Goal: Task Accomplishment & Management: Manage account settings

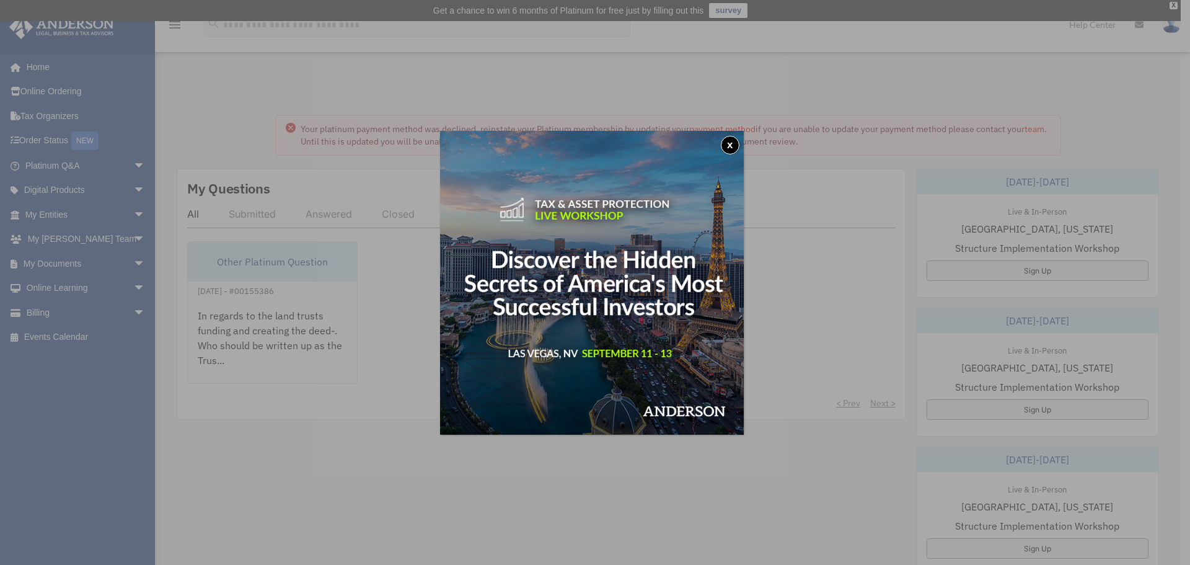
click at [733, 144] on button "x" at bounding box center [730, 145] width 19 height 19
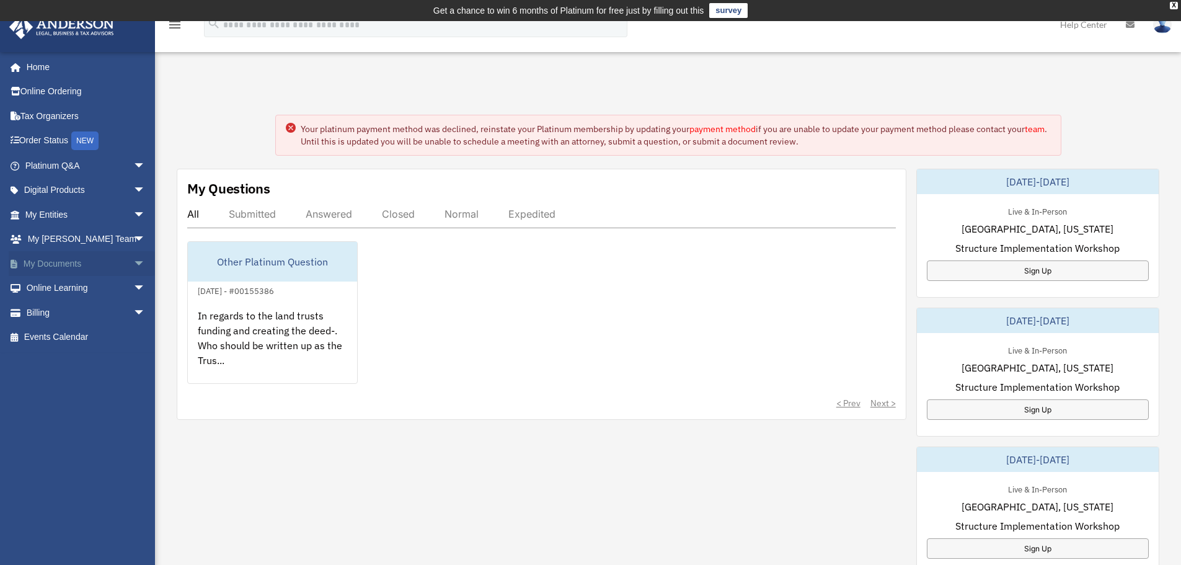
click at [61, 265] on link "My Documents arrow_drop_down" at bounding box center [87, 263] width 156 height 25
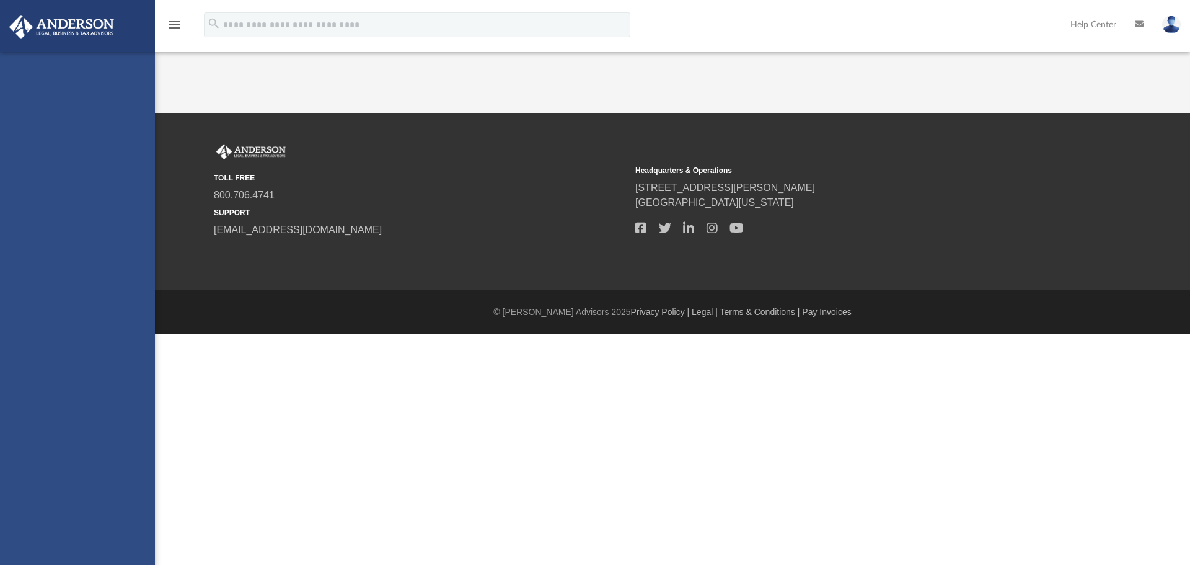
click at [62, 267] on div "[EMAIL_ADDRESS][DOMAIN_NAME] Sign Out [EMAIL_ADDRESS][DOMAIN_NAME] Home Online …" at bounding box center [77, 334] width 155 height 565
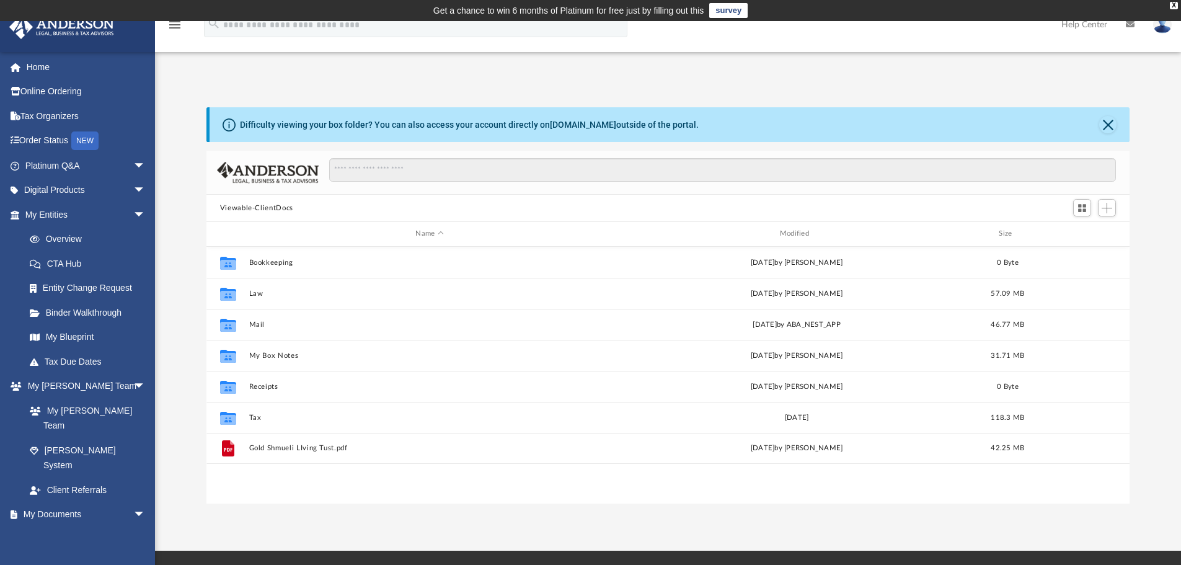
scroll to position [273, 914]
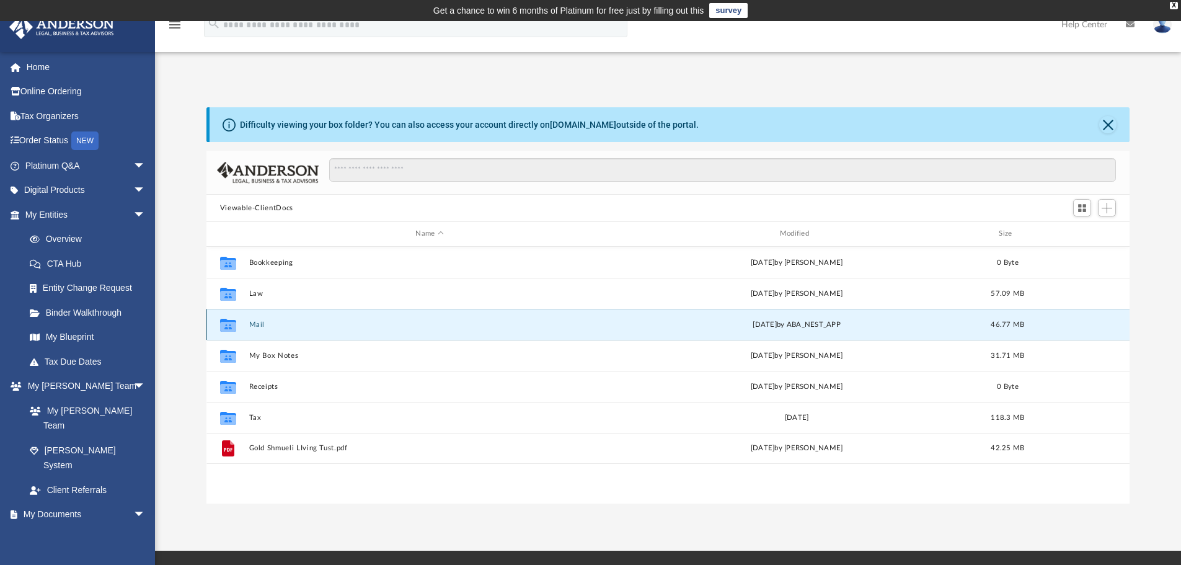
click at [268, 327] on button "Mail" at bounding box center [429, 325] width 361 height 8
click at [265, 324] on button "Mail" at bounding box center [429, 325] width 361 height 8
click at [266, 322] on button "Mail" at bounding box center [429, 325] width 361 height 8
click at [839, 325] on div "yesterday by ABA_NEST_APP" at bounding box center [796, 324] width 361 height 11
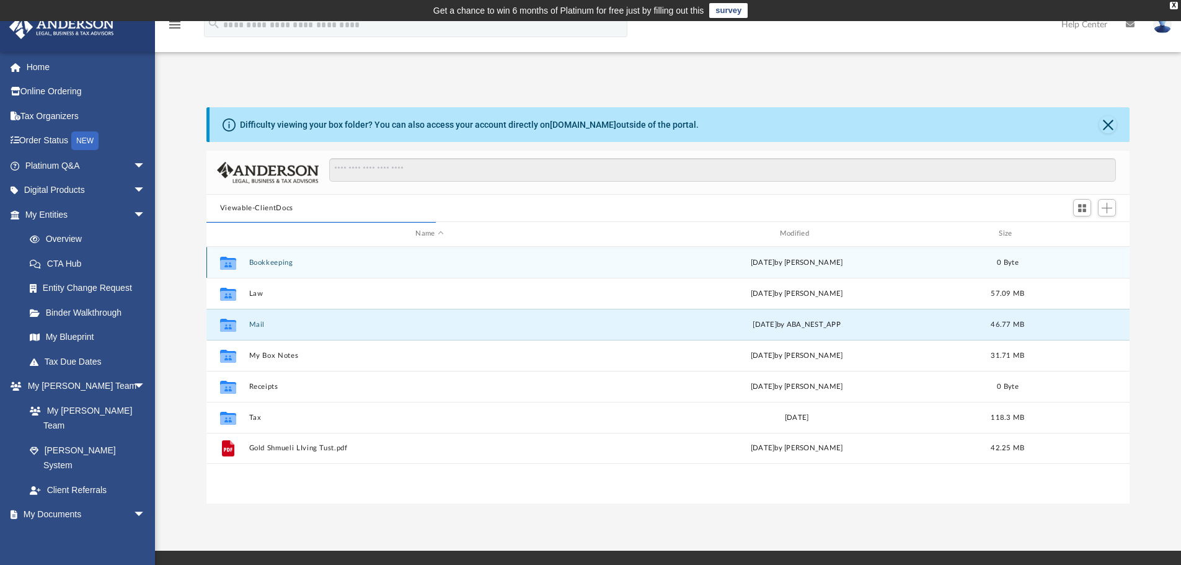
scroll to position [234, 914]
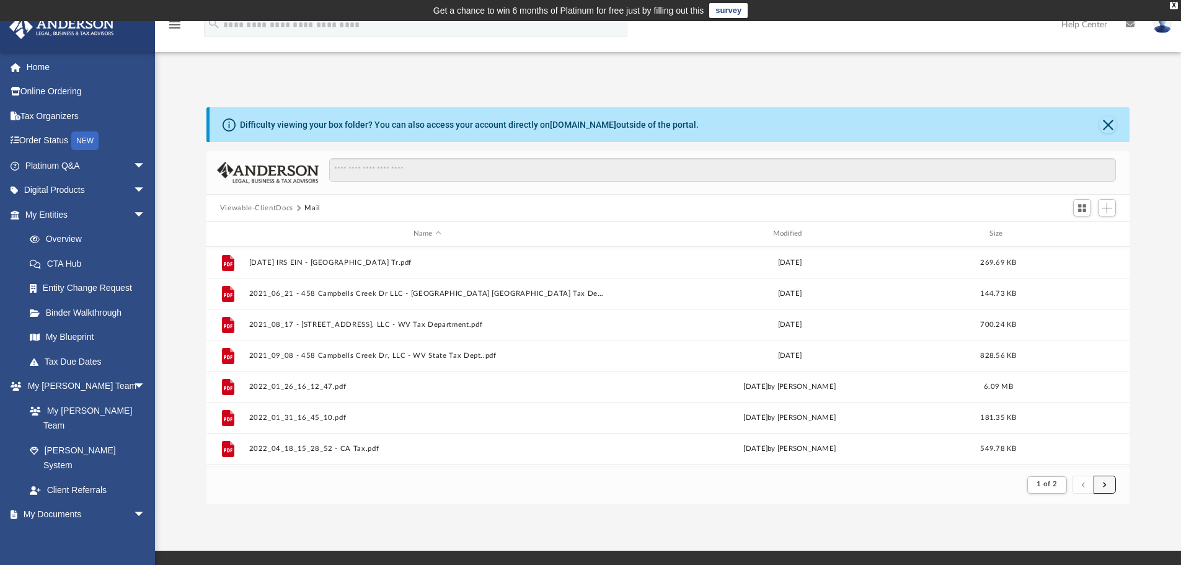
click at [1110, 487] on button "submit" at bounding box center [1105, 484] width 22 height 18
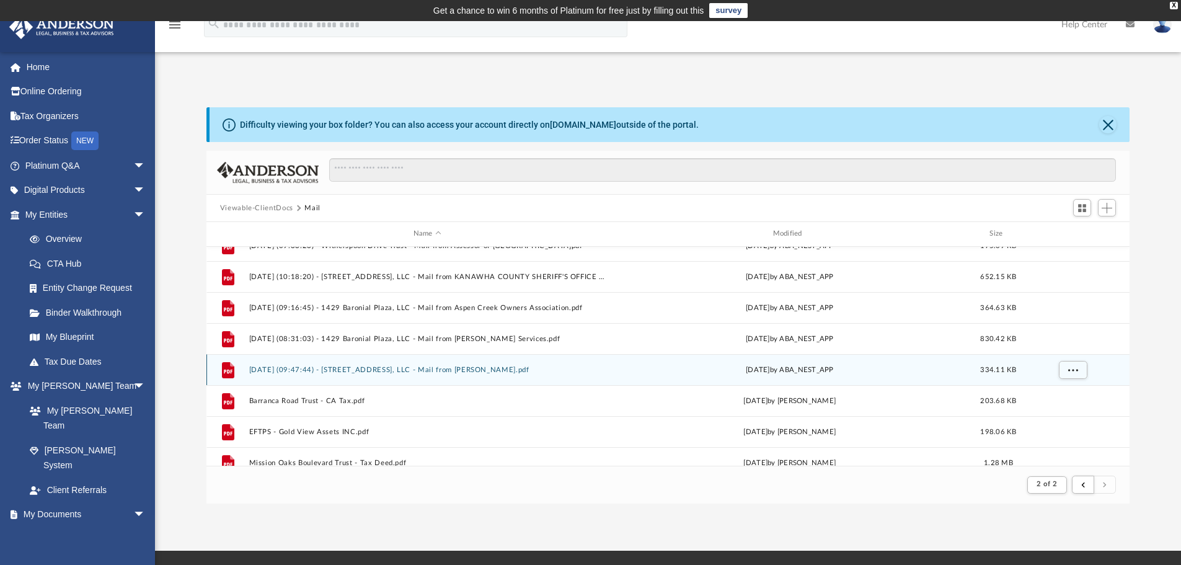
scroll to position [1021, 0]
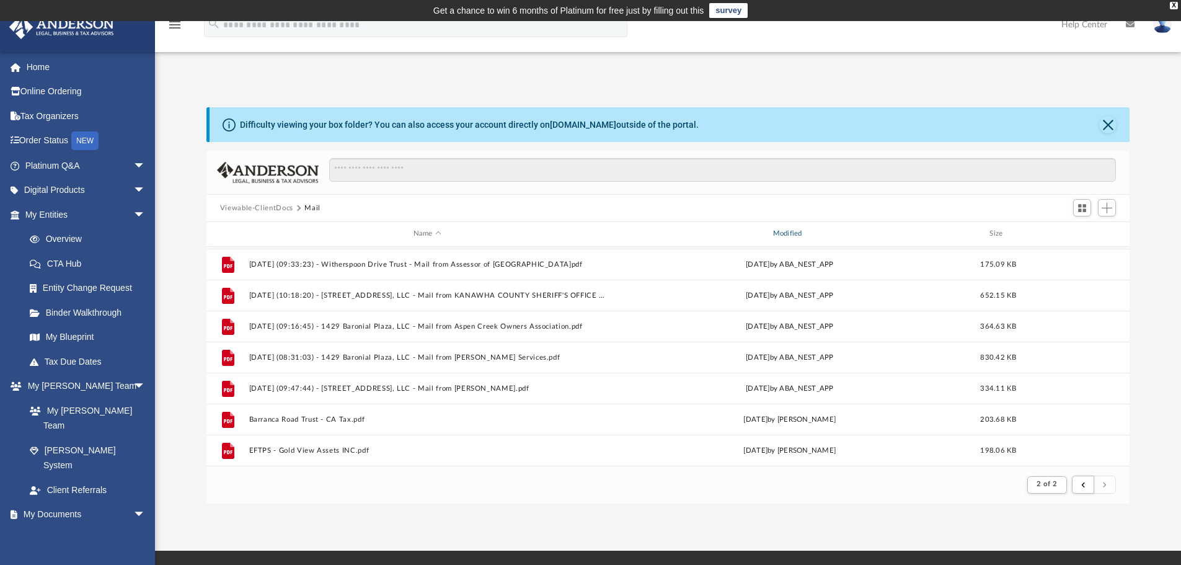
click at [792, 238] on div "Modified" at bounding box center [789, 233] width 357 height 11
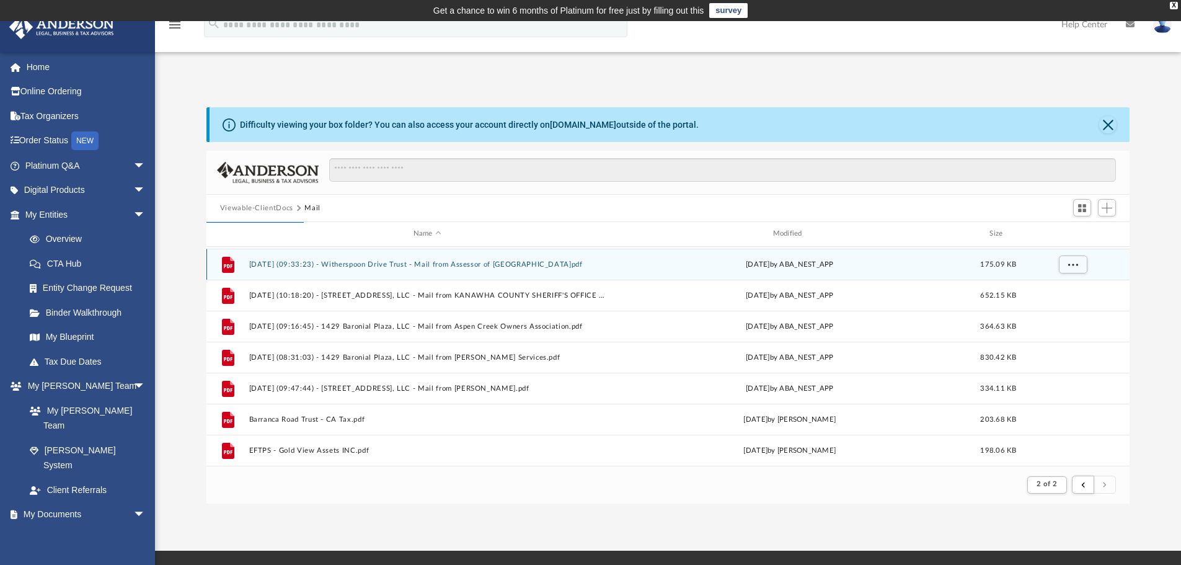
click at [777, 262] on div "Tue Jul 22 2025 by ABA_NEST_APP" at bounding box center [789, 264] width 357 height 11
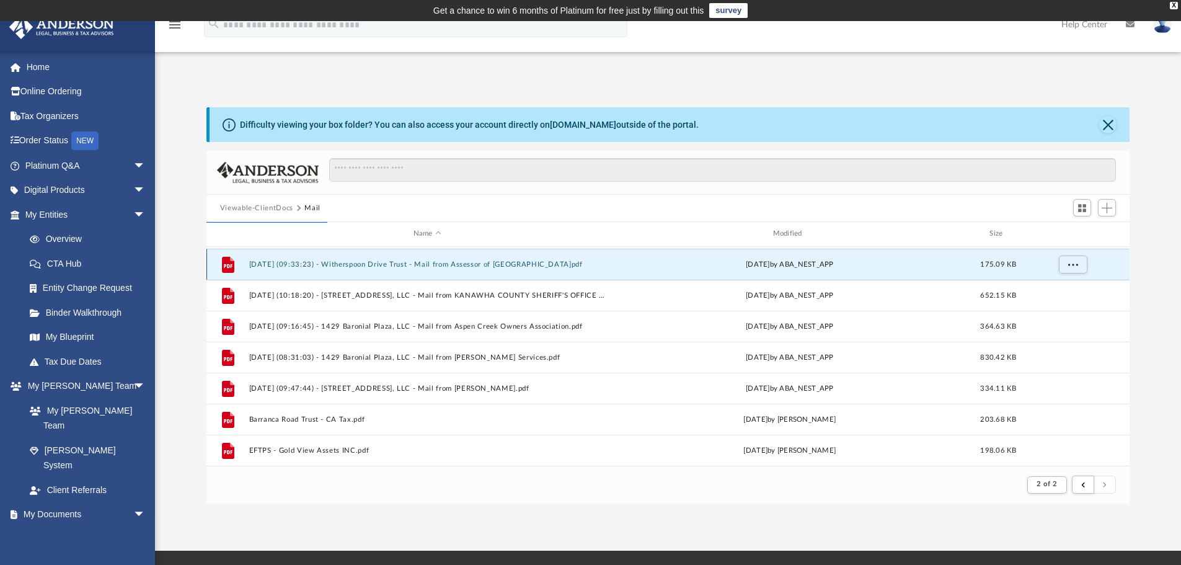
click at [539, 262] on button "2025.07.22 (09:33:23) - Witherspoon Drive Trust - Mail from Assessor of Ventura…" at bounding box center [427, 264] width 357 height 8
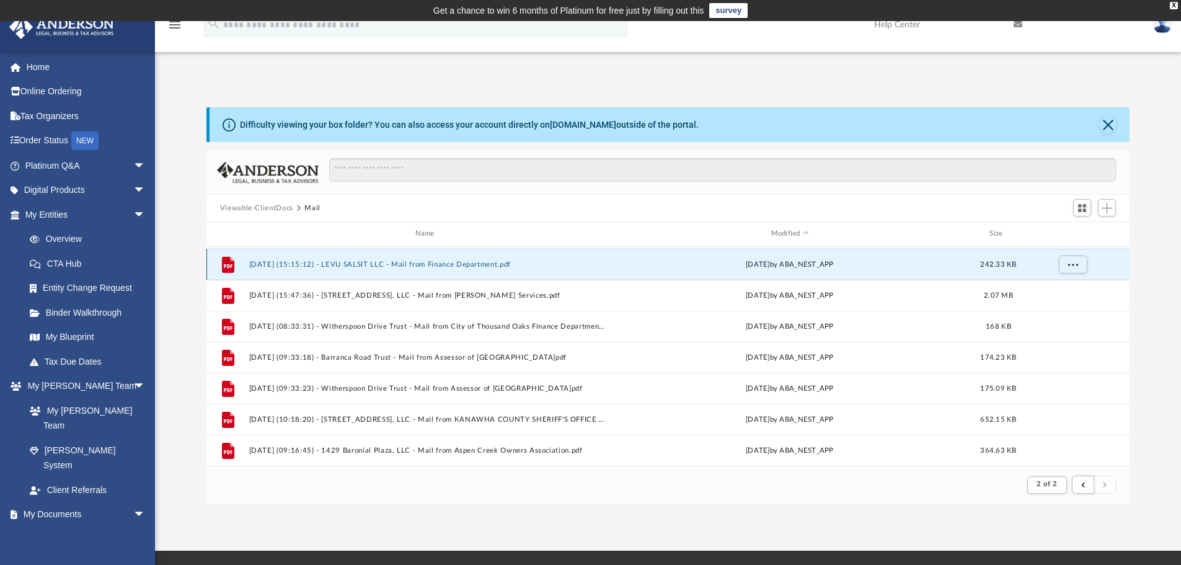
click at [539, 262] on button "2025.07.03 (15:15:12) - LEVU SALSIT LLC - Mail from Finance Department.pdf" at bounding box center [427, 264] width 357 height 8
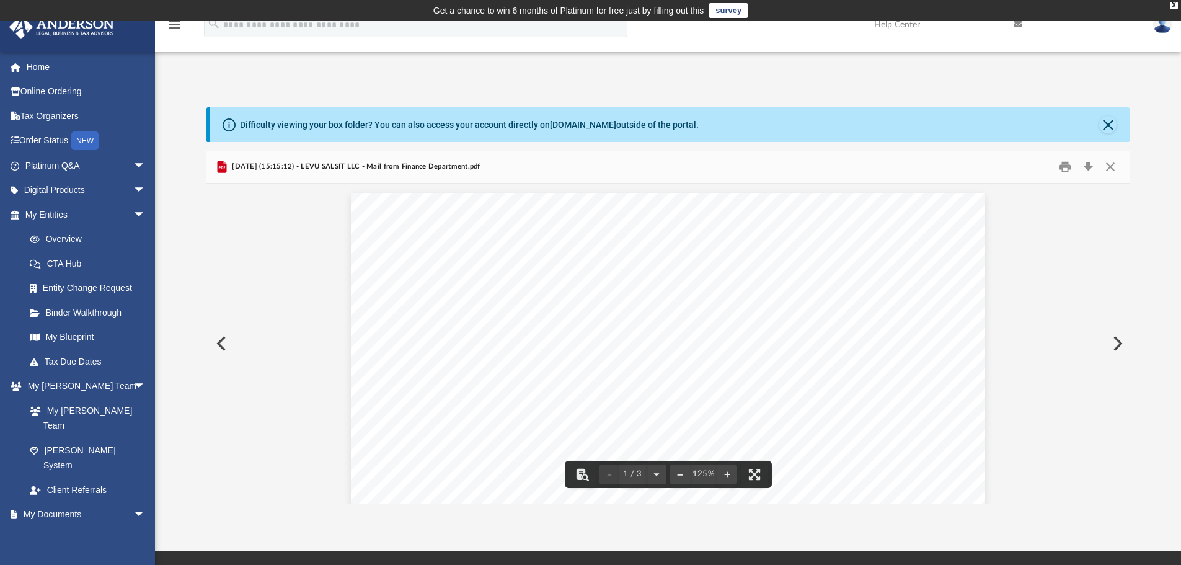
click at [220, 345] on button "Preview" at bounding box center [219, 343] width 27 height 35
click at [223, 347] on button "Preview" at bounding box center [219, 343] width 27 height 35
click at [1113, 167] on button "Close" at bounding box center [1110, 166] width 22 height 19
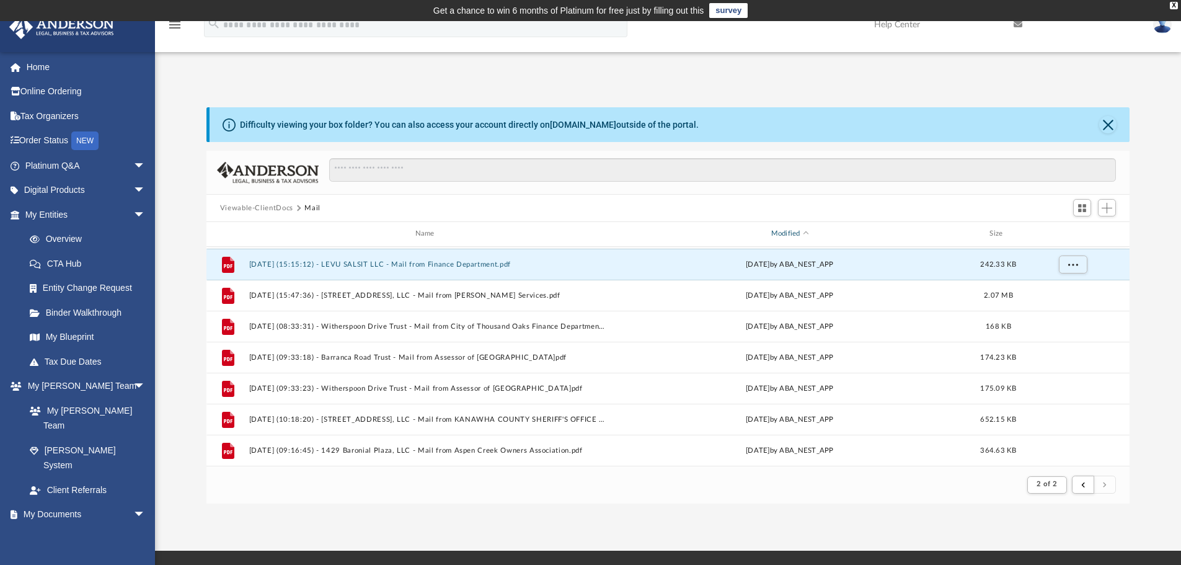
click at [782, 232] on div "Modified" at bounding box center [789, 233] width 357 height 11
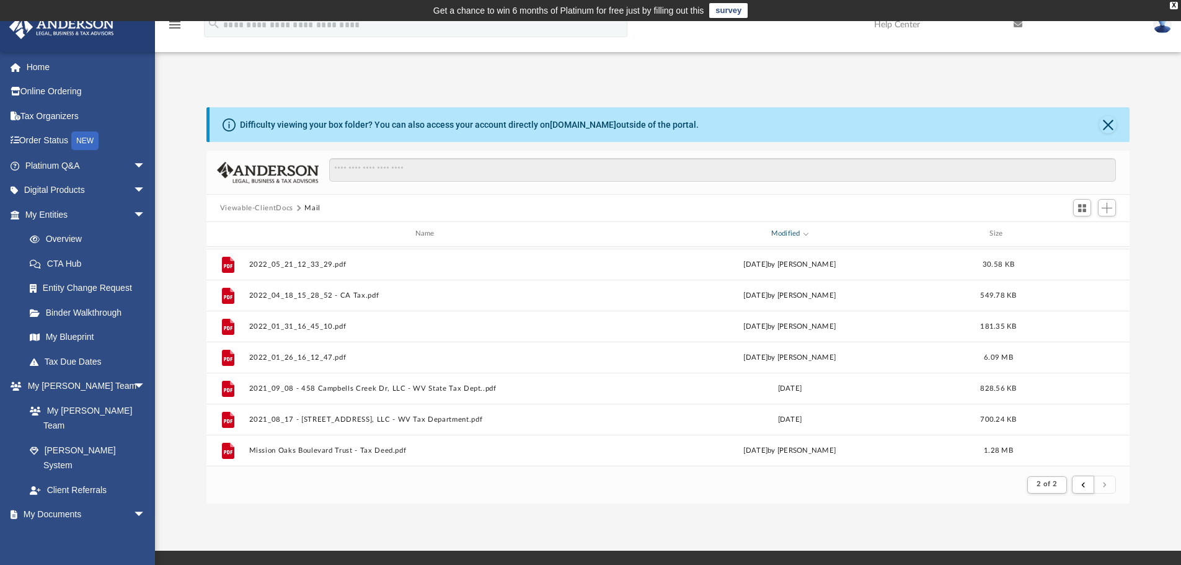
click at [779, 233] on div "Modified" at bounding box center [789, 233] width 357 height 11
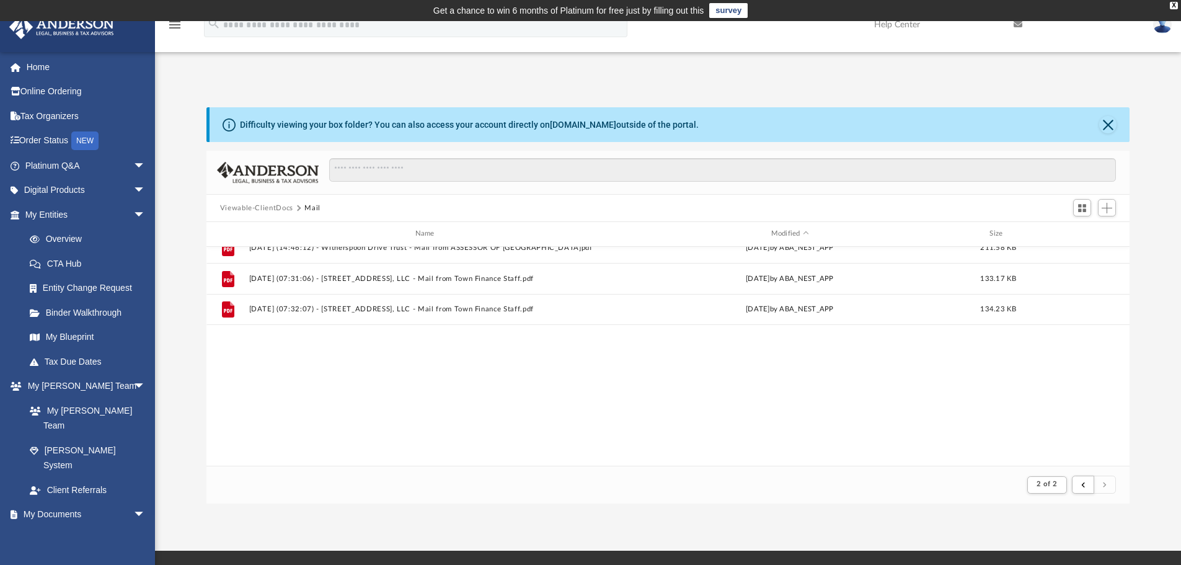
scroll to position [0, 0]
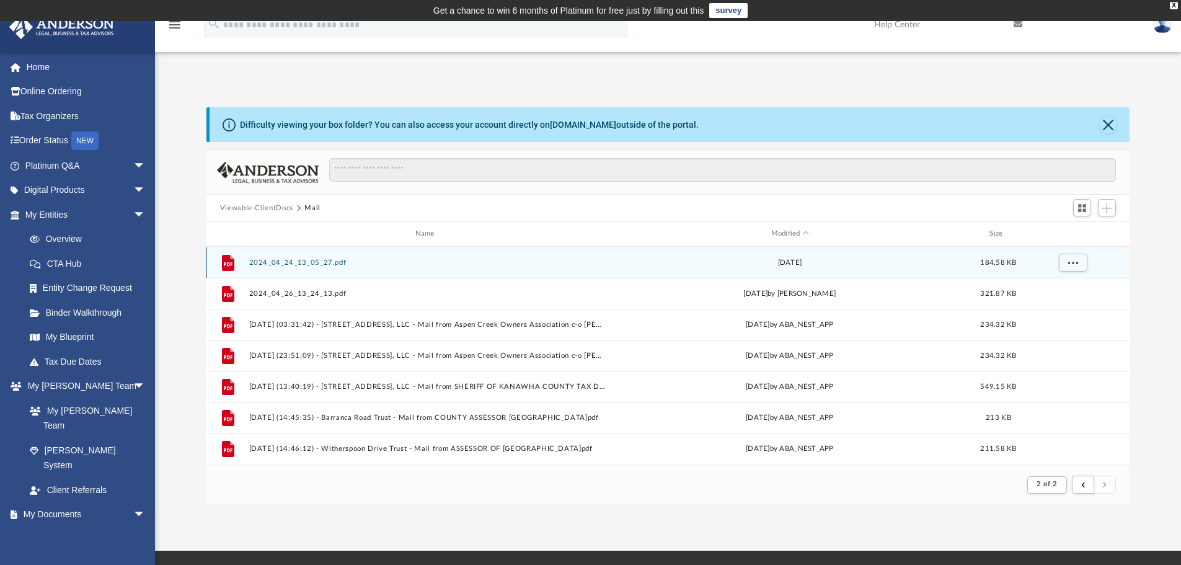
click at [326, 262] on button "2024_04_24_13_05_27.pdf" at bounding box center [427, 263] width 357 height 8
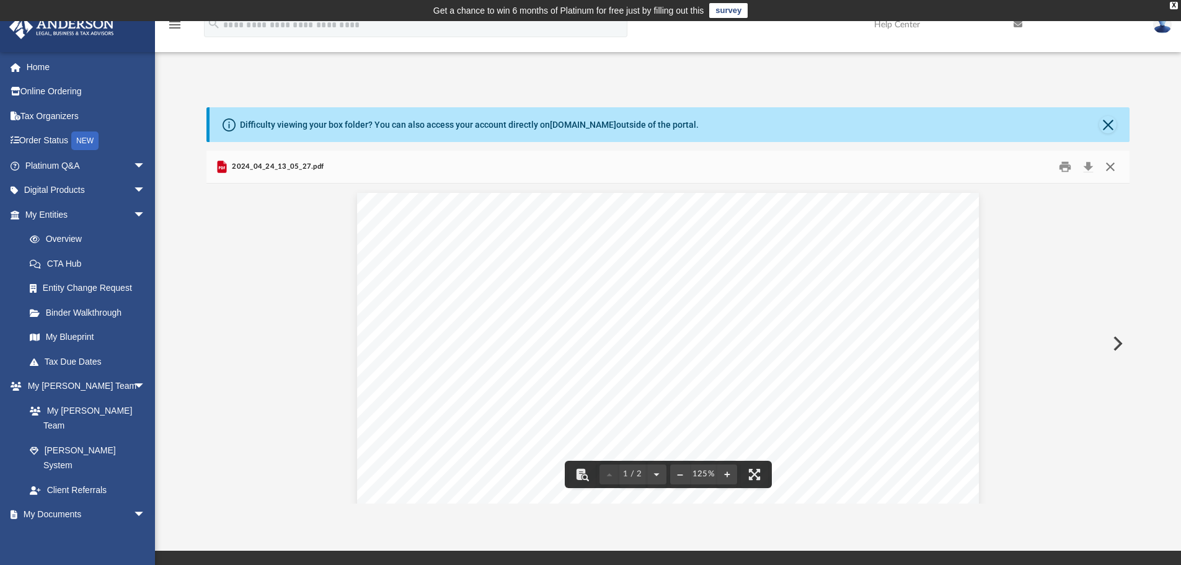
click at [1105, 167] on button "Close" at bounding box center [1110, 166] width 22 height 19
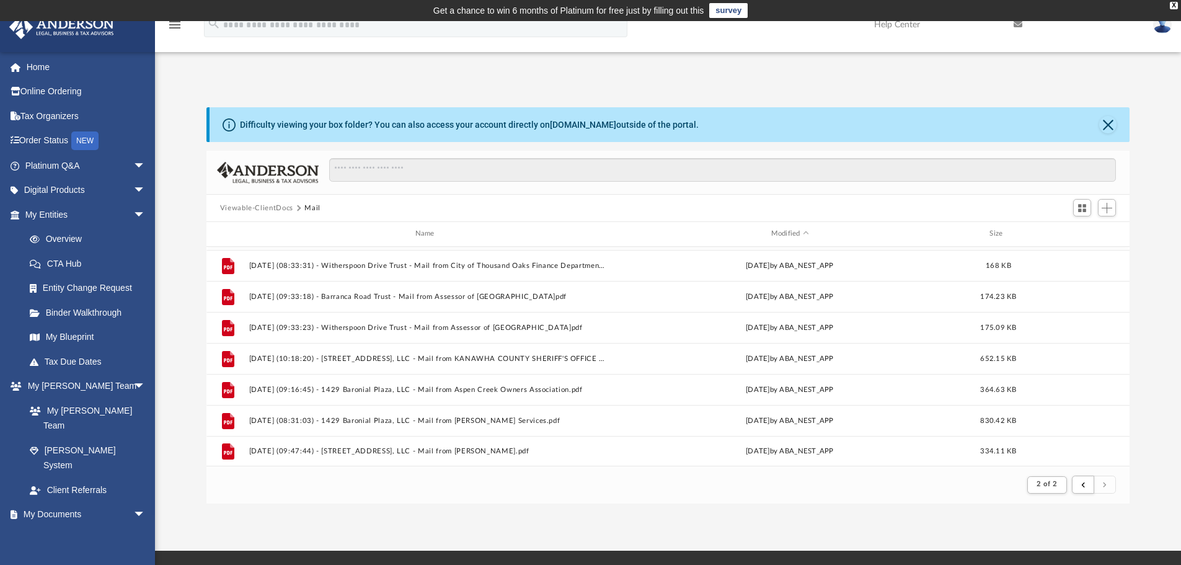
scroll to position [1083, 0]
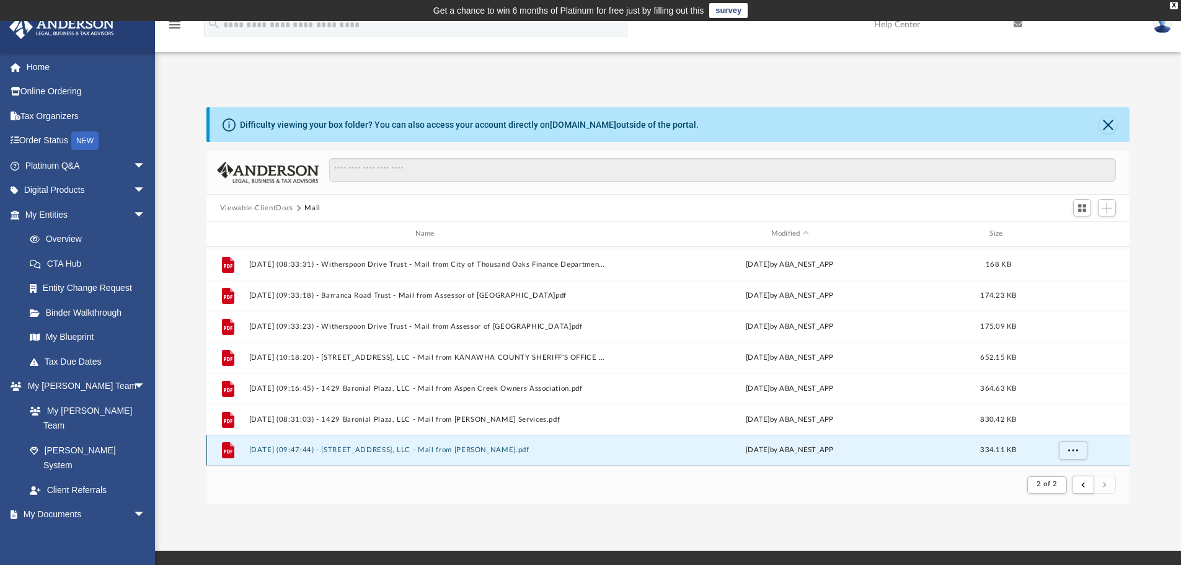
click at [529, 451] on button "2025.08.12 (09:47:44) - 865 Majestic Pines Dr. Unit 224, LLC - Mail from Anthon…" at bounding box center [427, 450] width 357 height 8
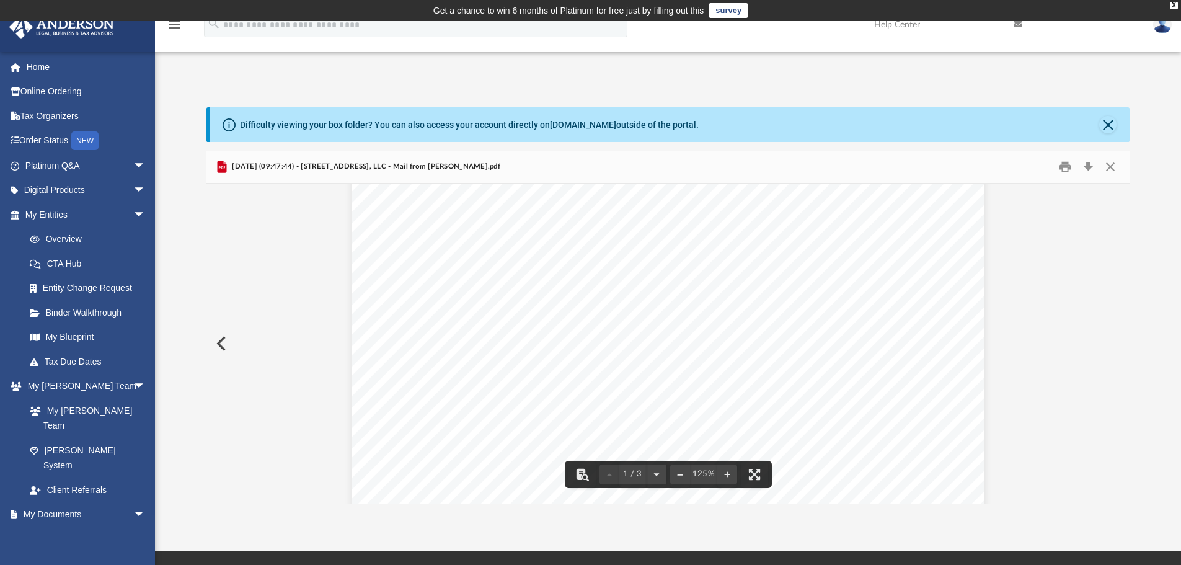
scroll to position [0, 0]
click at [219, 344] on button "Preview" at bounding box center [219, 343] width 27 height 35
click at [216, 344] on button "Preview" at bounding box center [219, 343] width 27 height 35
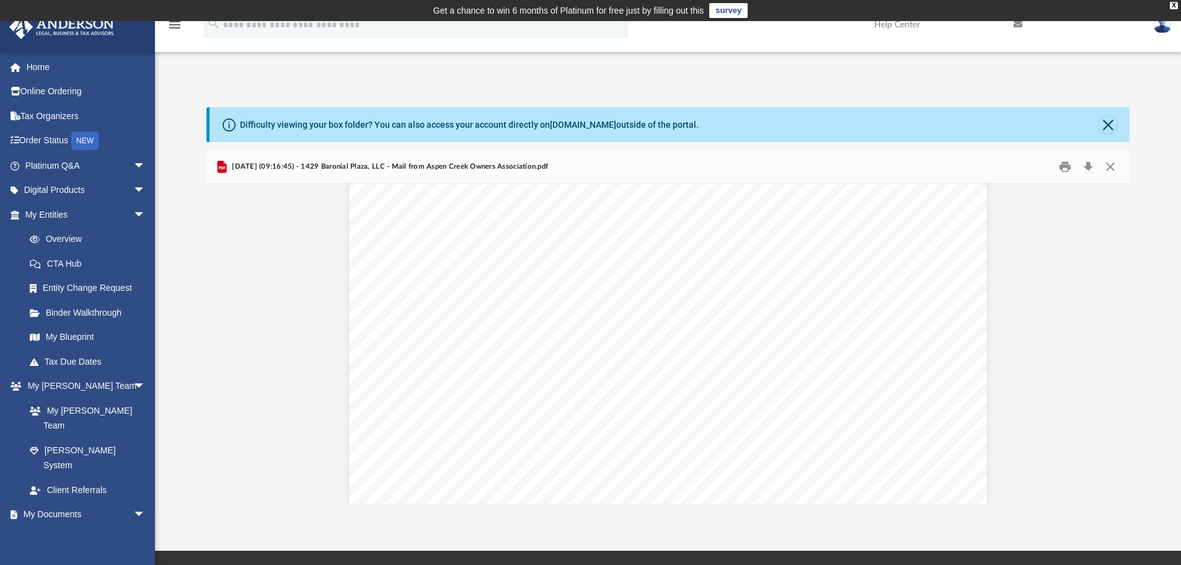
scroll to position [186, 0]
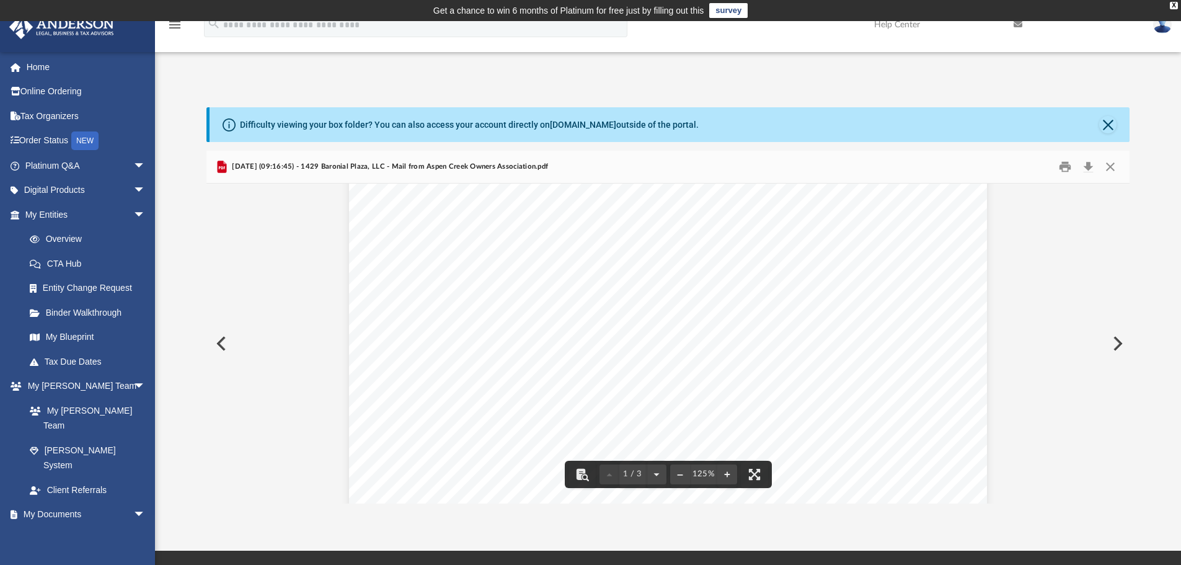
click at [224, 347] on button "Preview" at bounding box center [219, 343] width 27 height 35
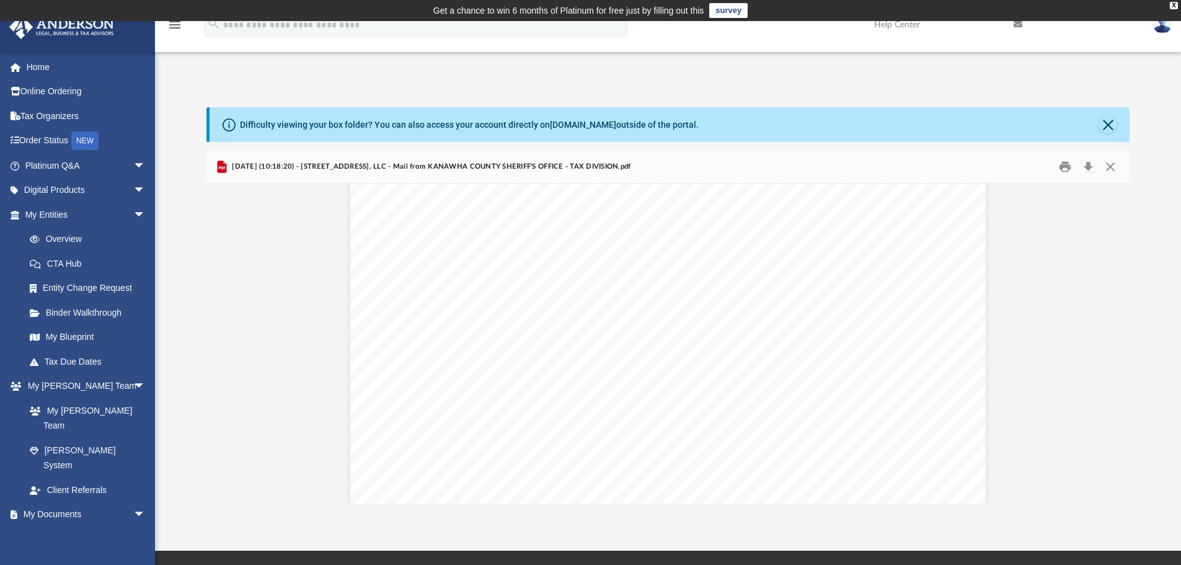
scroll to position [496, 0]
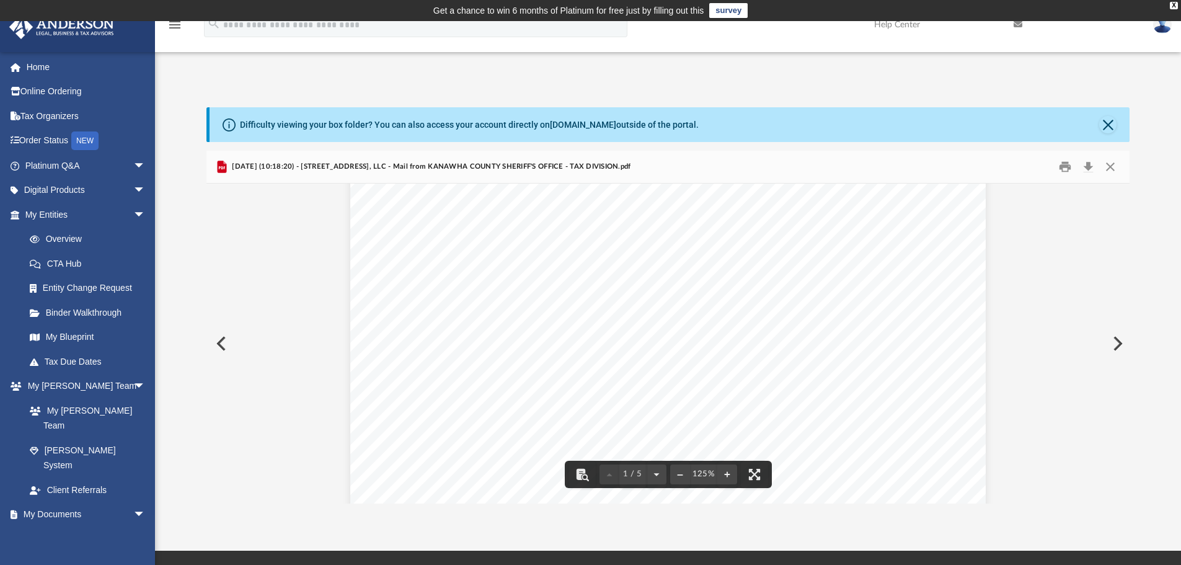
drag, startPoint x: 697, startPoint y: 345, endPoint x: 663, endPoint y: 342, distance: 34.8
click at [663, 342] on div "Page 1" at bounding box center [667, 105] width 635 height 816
click at [226, 349] on button "Preview" at bounding box center [219, 343] width 27 height 35
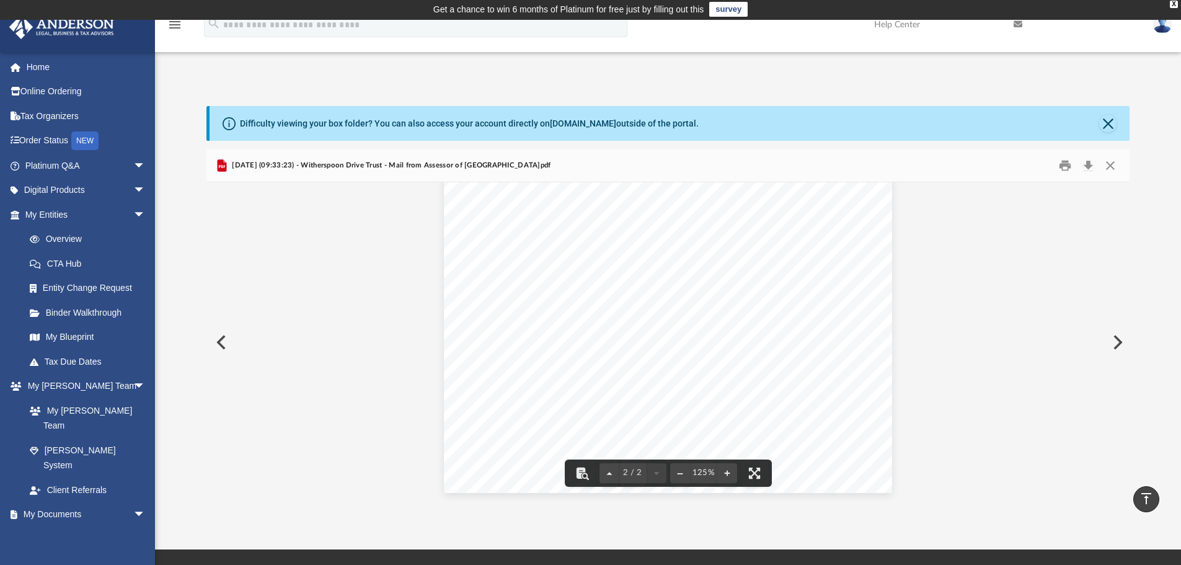
scroll to position [0, 0]
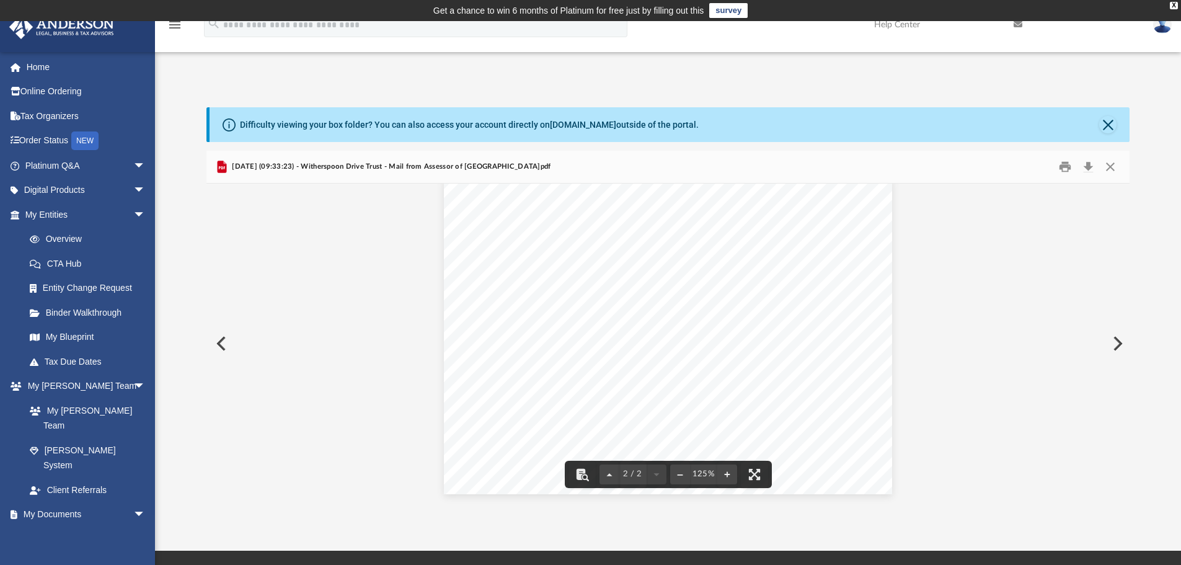
click at [219, 342] on button "Preview" at bounding box center [219, 343] width 27 height 35
click at [223, 350] on button "Preview" at bounding box center [219, 343] width 27 height 35
click at [1113, 347] on button "Preview" at bounding box center [1116, 343] width 27 height 35
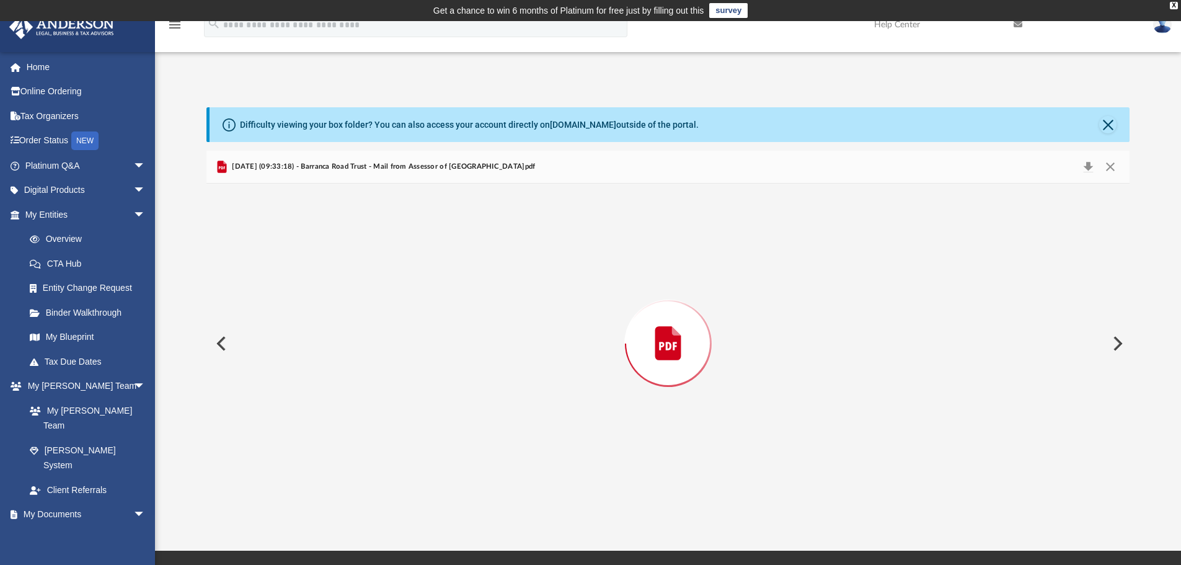
scroll to position [334, 0]
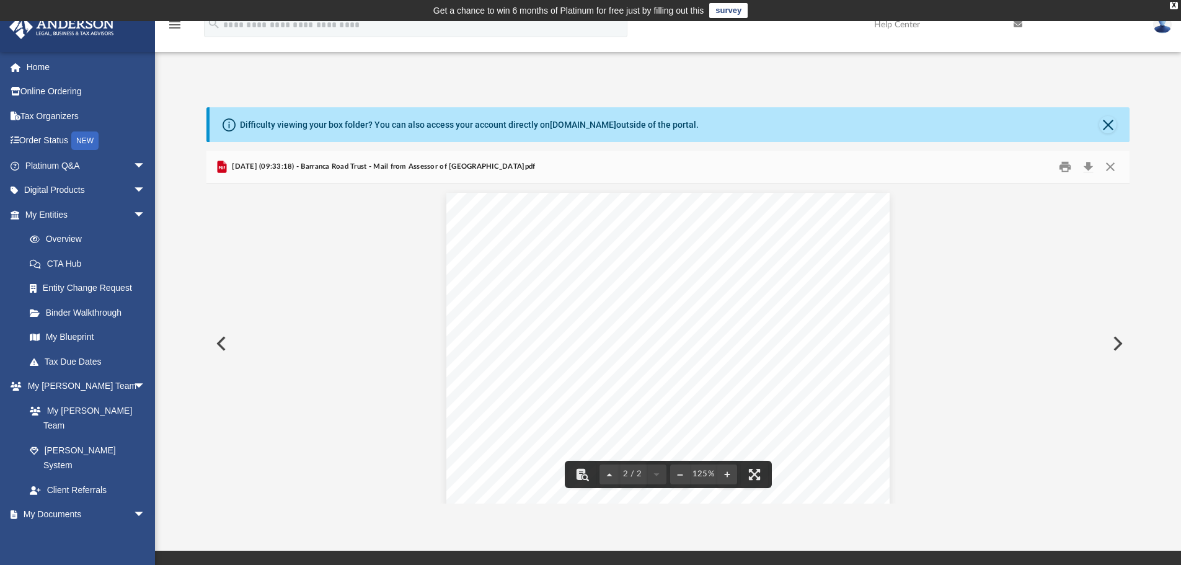
click at [219, 346] on button "Preview" at bounding box center [219, 343] width 27 height 35
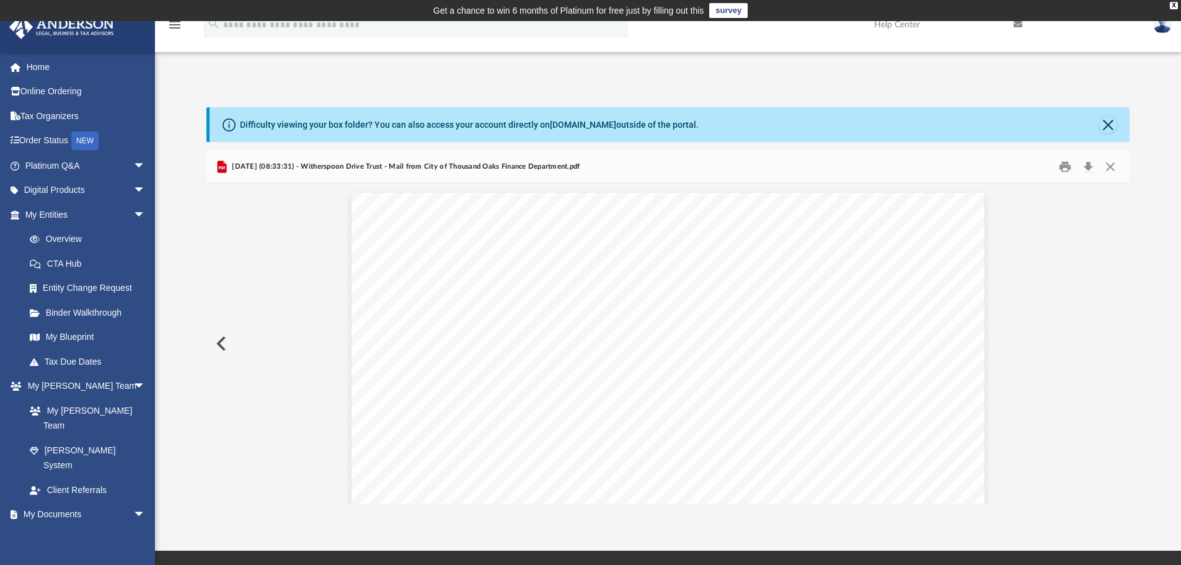
click at [219, 346] on button "Preview" at bounding box center [219, 343] width 27 height 35
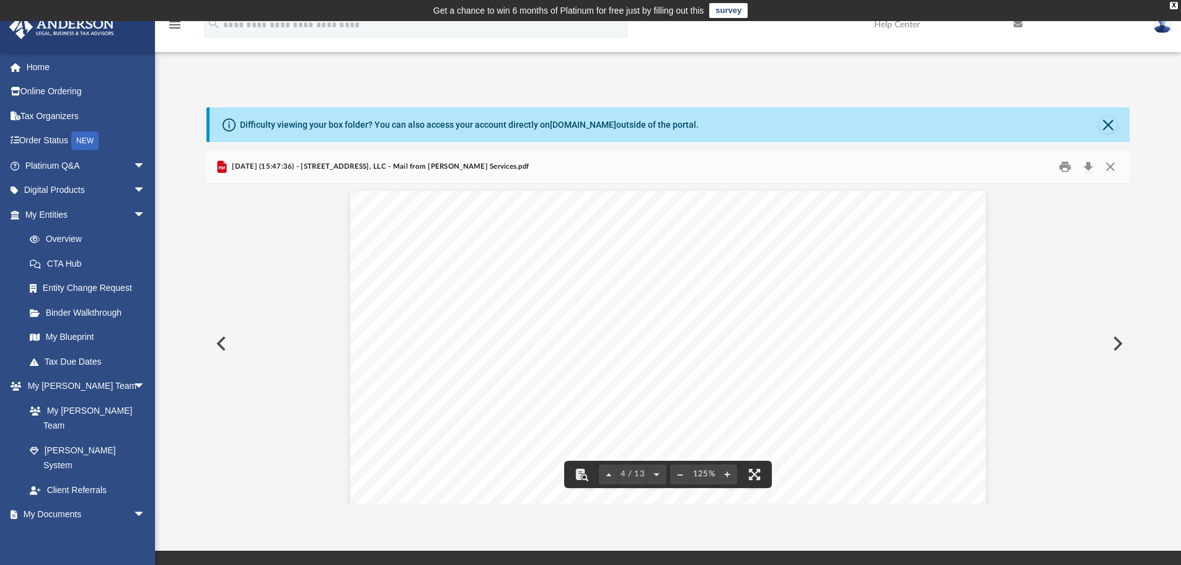
scroll to position [2108, 0]
